Goal: Transaction & Acquisition: Obtain resource

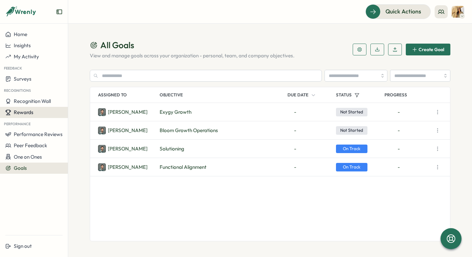
click at [30, 115] on span "Rewards" at bounding box center [24, 112] width 20 height 6
click at [24, 115] on span "Rewards" at bounding box center [24, 112] width 20 height 6
click at [60, 114] on div "Rewards" at bounding box center [33, 112] width 57 height 6
click at [77, 116] on div "Redeem Rewards" at bounding box center [89, 112] width 44 height 12
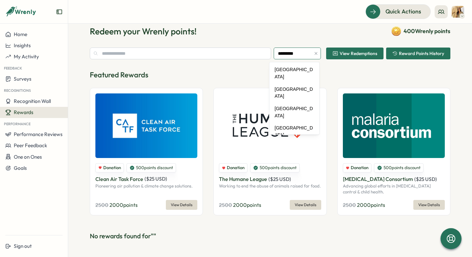
scroll to position [74, 0]
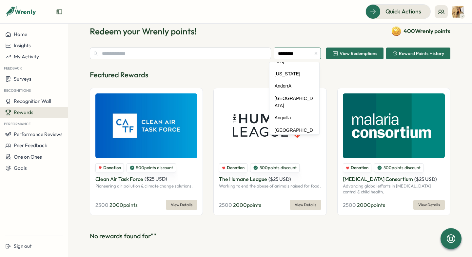
click at [306, 56] on input "*********" at bounding box center [296, 53] width 47 height 12
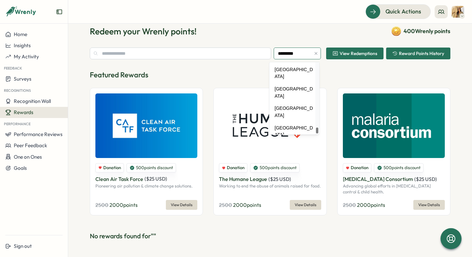
scroll to position [3213, 0]
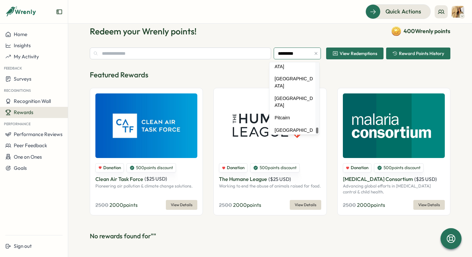
drag, startPoint x: 317, startPoint y: 83, endPoint x: 315, endPoint y: 131, distance: 48.2
click at [316, 131] on div at bounding box center [317, 130] width 2 height 6
type input "**********"
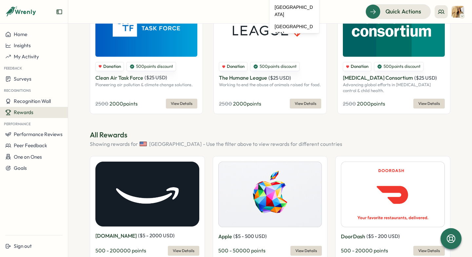
scroll to position [3058, 0]
